Goal: Transaction & Acquisition: Purchase product/service

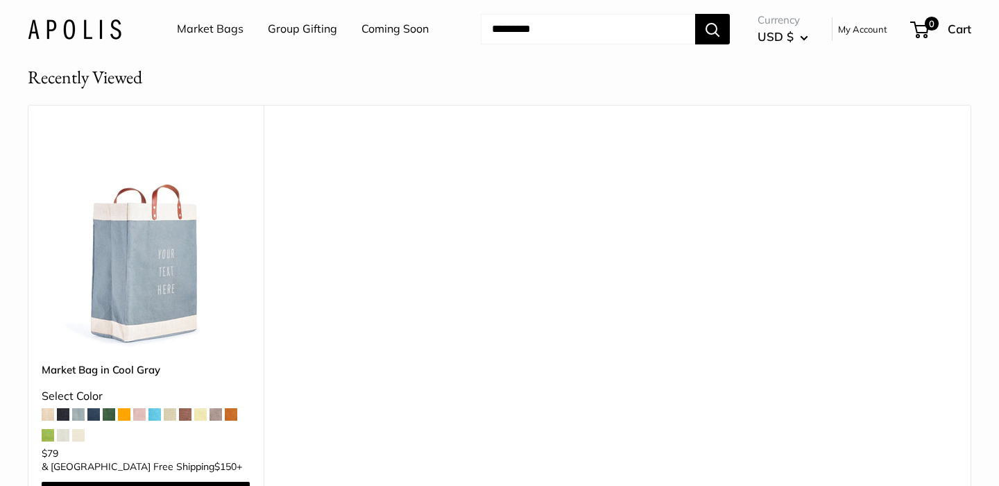
scroll to position [756, 0]
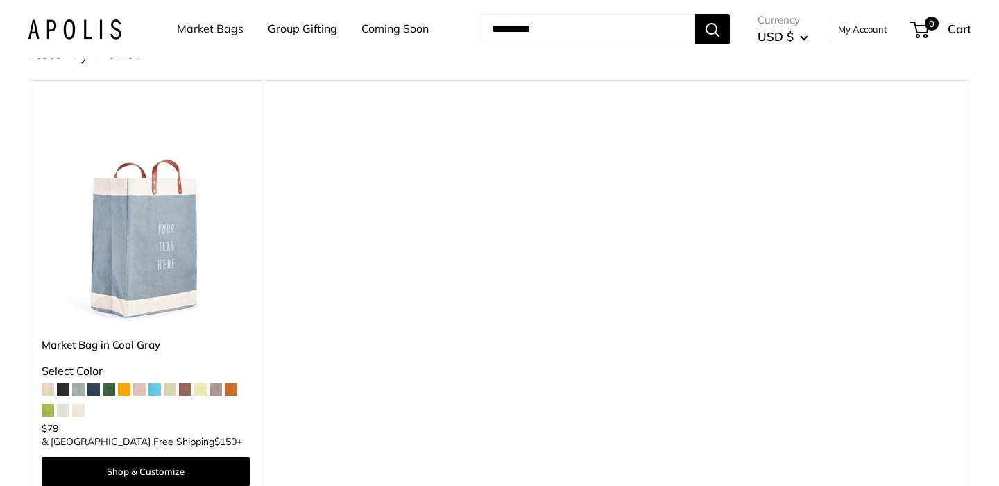
click at [121, 383] on span at bounding box center [124, 389] width 12 height 12
